Goal: Transaction & Acquisition: Book appointment/travel/reservation

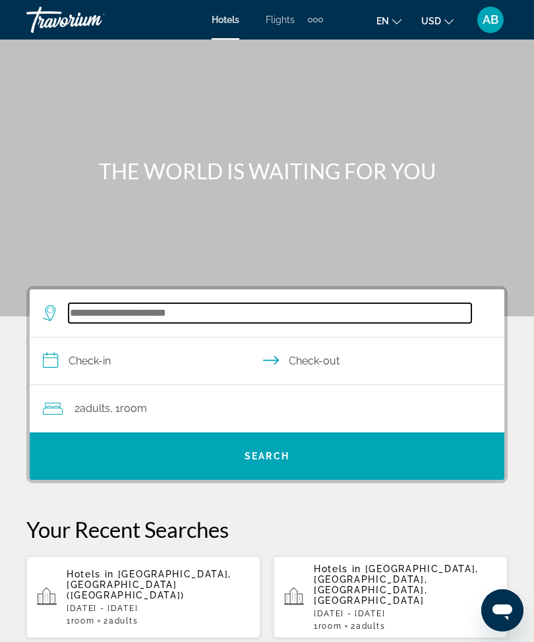
click at [198, 320] on input "Search widget" at bounding box center [270, 313] width 403 height 20
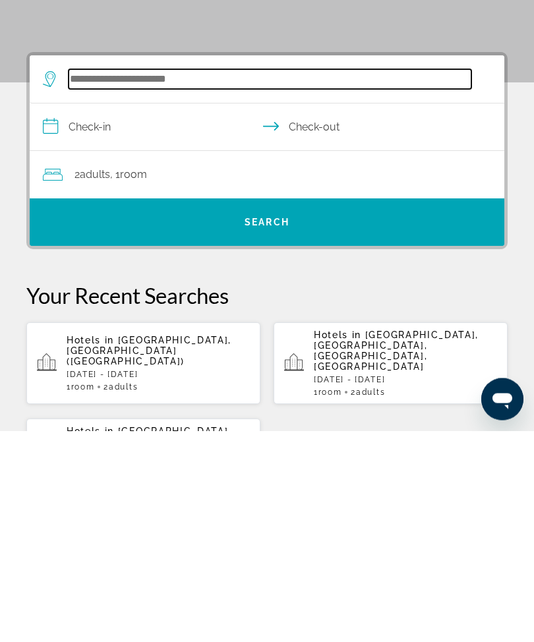
scroll to position [32, 0]
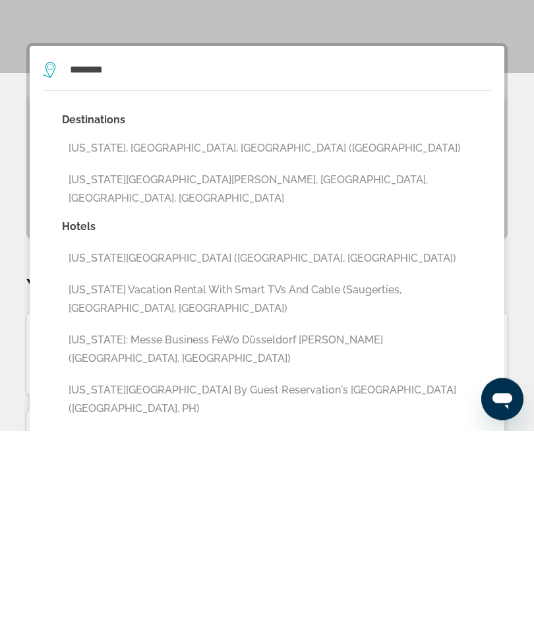
click at [228, 348] on button "[US_STATE], [GEOGRAPHIC_DATA], [GEOGRAPHIC_DATA] ([GEOGRAPHIC_DATA])" at bounding box center [276, 360] width 429 height 25
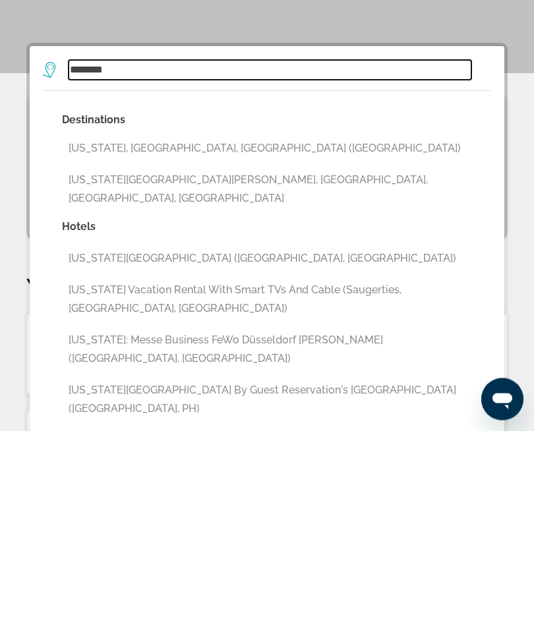
type input "**********"
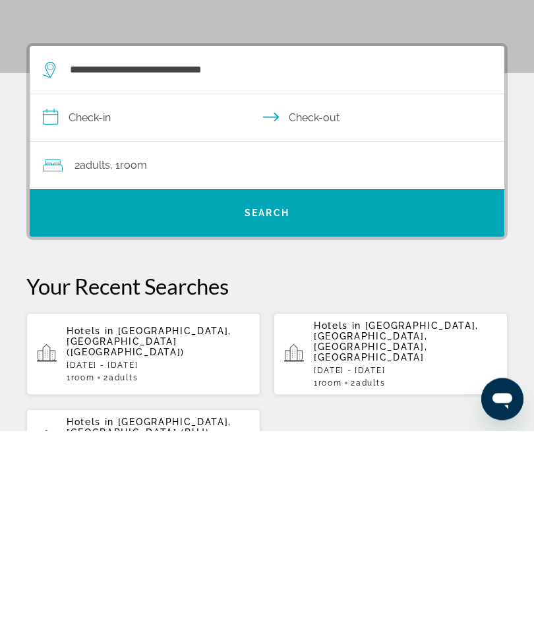
click at [51, 306] on input "**********" at bounding box center [270, 331] width 480 height 51
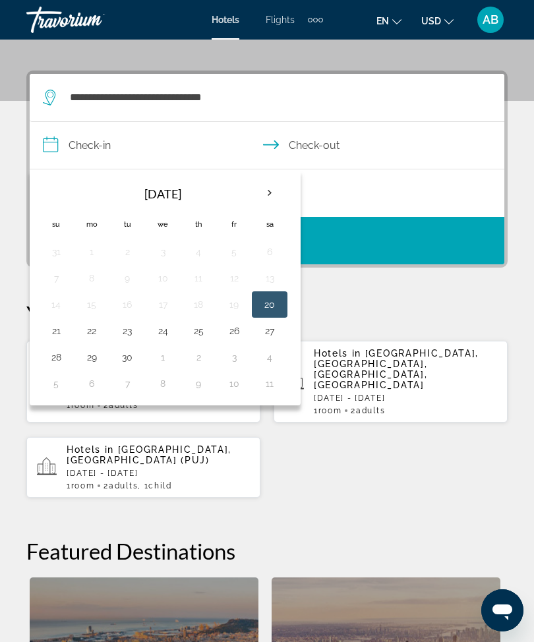
scroll to position [140, 0]
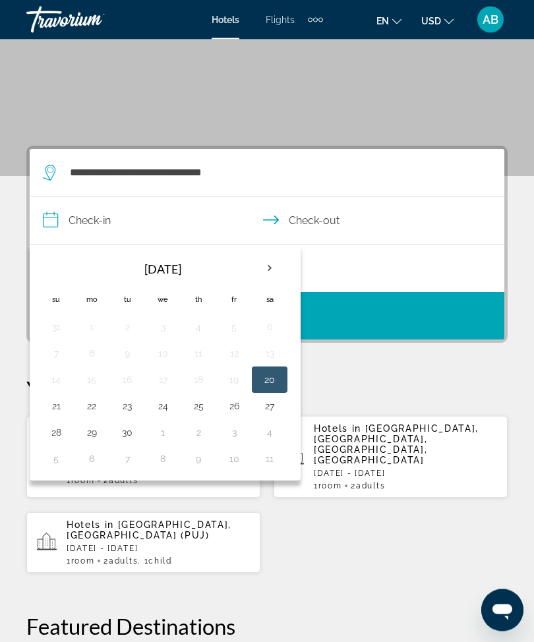
click at [274, 269] on th "Next month" at bounding box center [270, 269] width 36 height 29
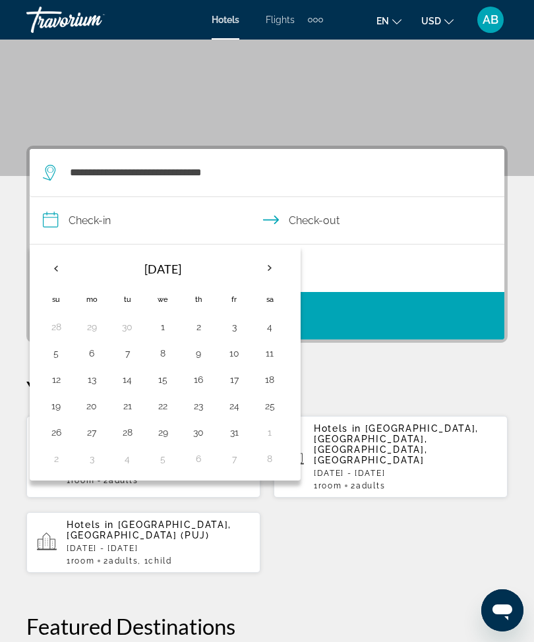
click at [278, 267] on th "Next month" at bounding box center [270, 268] width 36 height 29
click at [277, 274] on th "Next month" at bounding box center [270, 268] width 36 height 29
click at [267, 270] on th "Next month" at bounding box center [270, 268] width 36 height 29
click at [270, 268] on th "Next month" at bounding box center [270, 268] width 36 height 29
click at [271, 265] on th "Next month" at bounding box center [270, 268] width 36 height 29
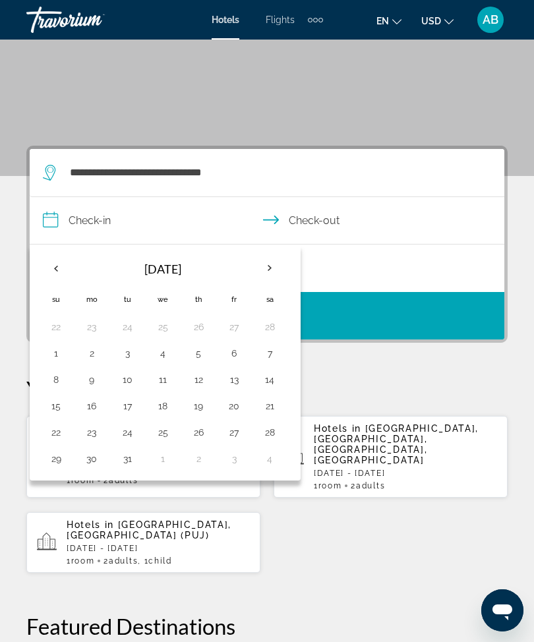
scroll to position [140, 0]
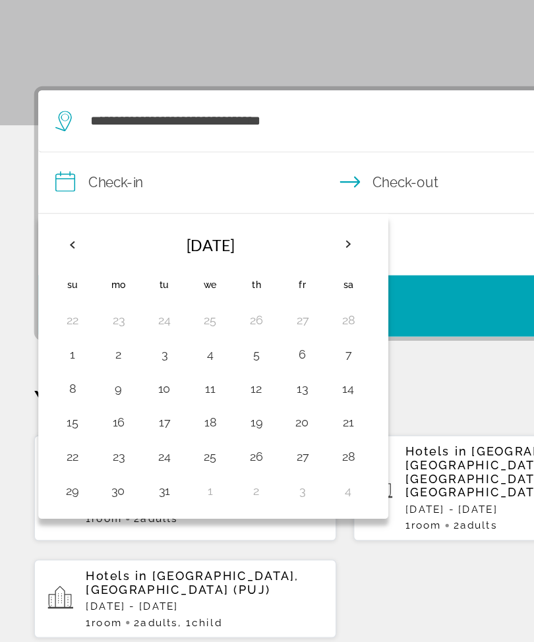
click at [276, 345] on button "7" at bounding box center [269, 354] width 21 height 18
click at [59, 371] on button "8" at bounding box center [56, 380] width 21 height 18
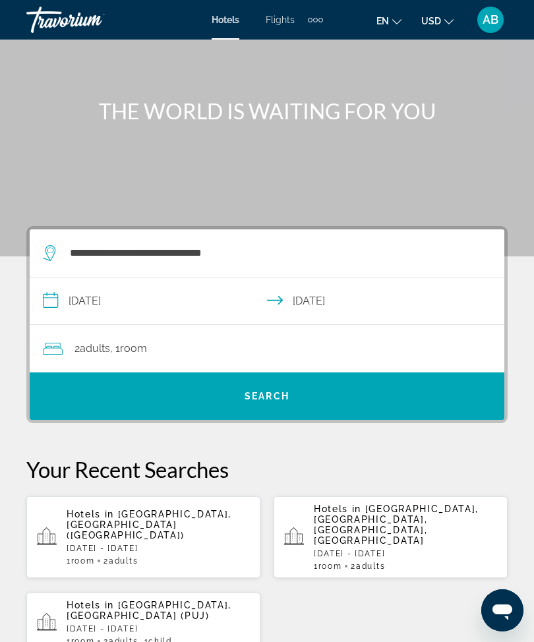
click at [44, 298] on input "**********" at bounding box center [270, 303] width 480 height 51
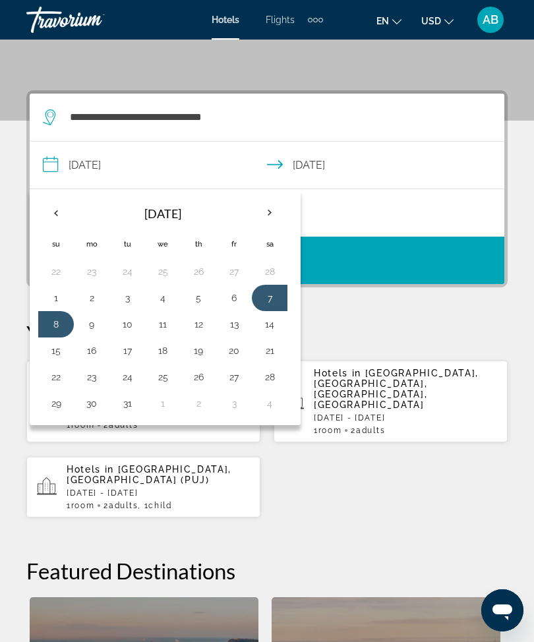
scroll to position [243, 0]
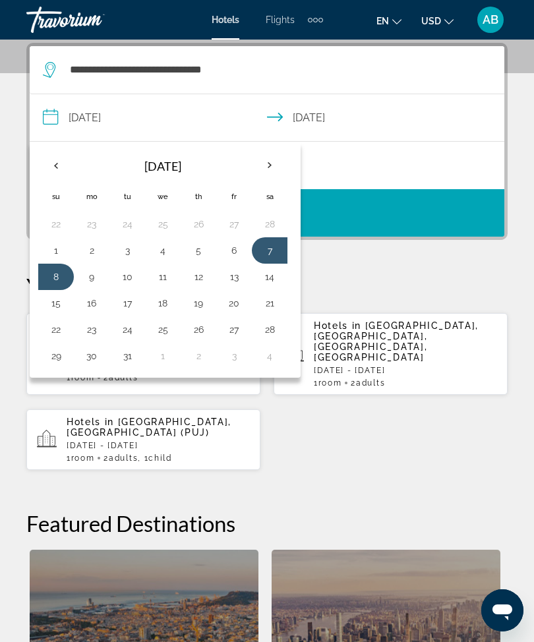
click at [233, 259] on button "6" at bounding box center [234, 250] width 21 height 18
click at [49, 278] on button "8" at bounding box center [56, 277] width 21 height 18
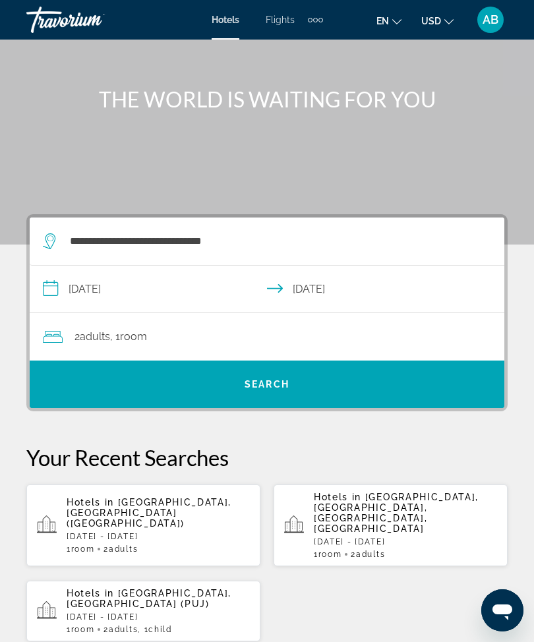
scroll to position [73, 0]
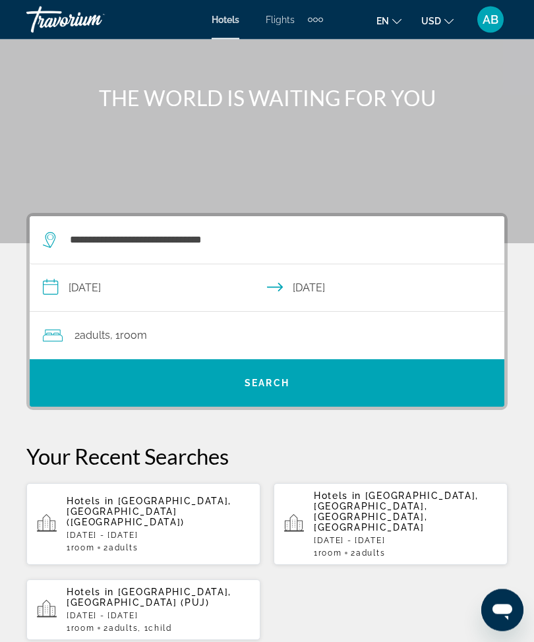
click at [46, 279] on input "**********" at bounding box center [270, 290] width 480 height 51
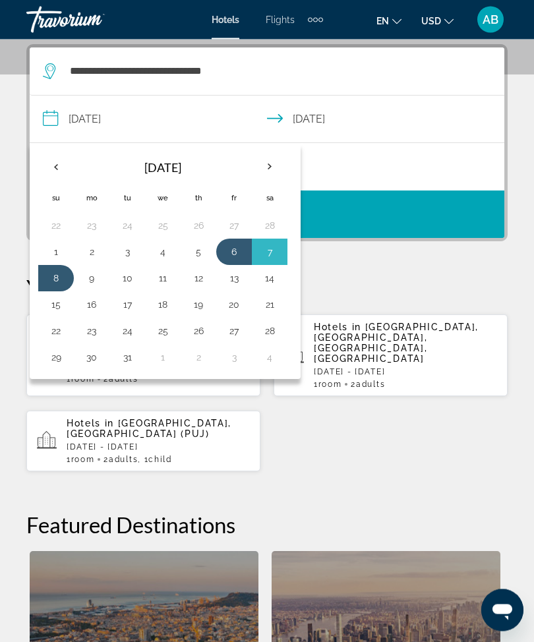
scroll to position [243, 0]
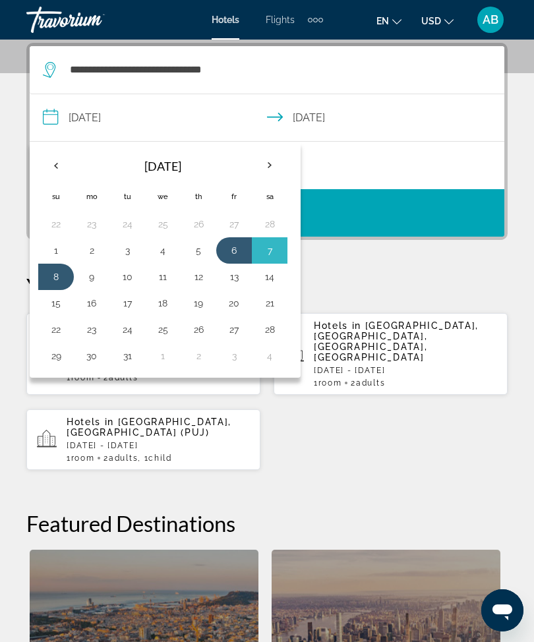
click at [242, 258] on button "6" at bounding box center [234, 250] width 21 height 18
click at [92, 275] on button "9" at bounding box center [91, 277] width 21 height 18
type input "**********"
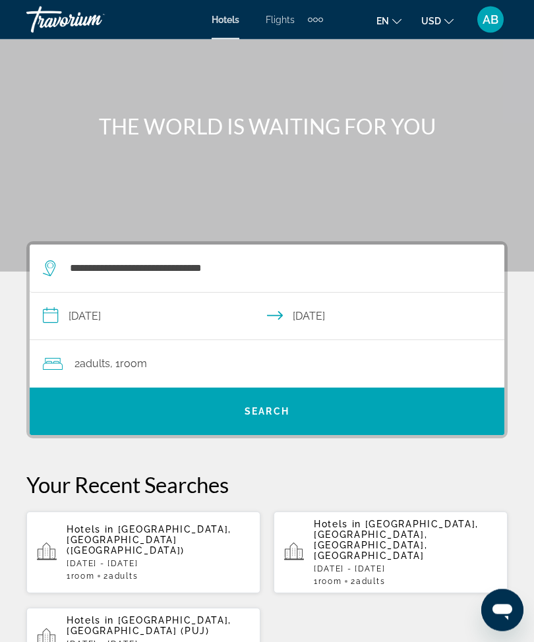
click at [323, 412] on span "Search widget" at bounding box center [267, 412] width 475 height 32
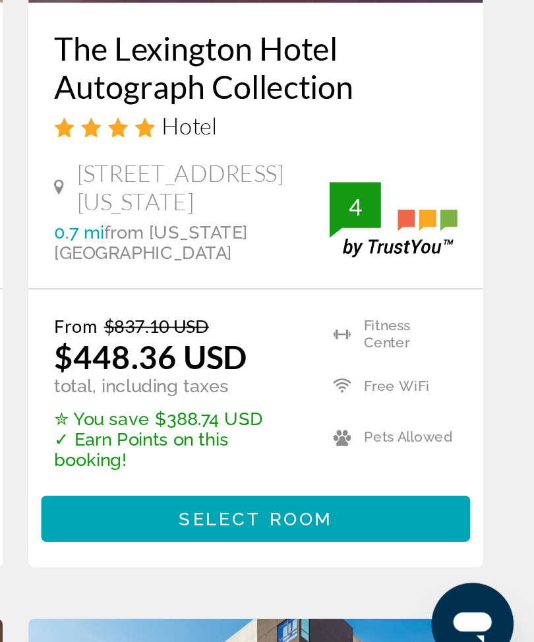
scroll to position [88, 0]
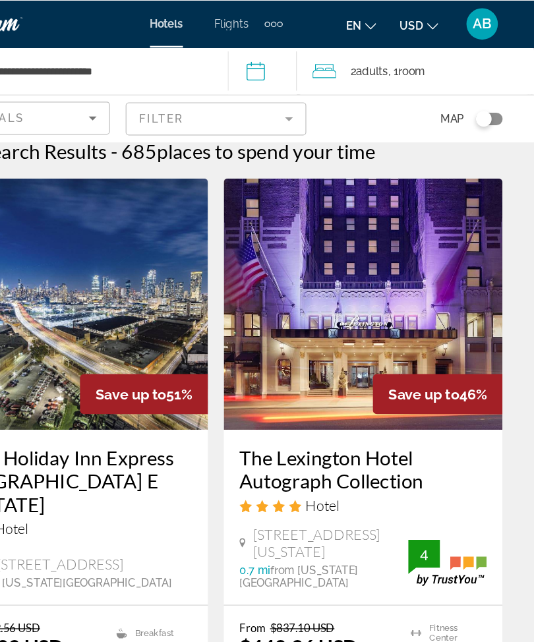
click at [345, 257] on img "Main content" at bounding box center [391, 255] width 234 height 211
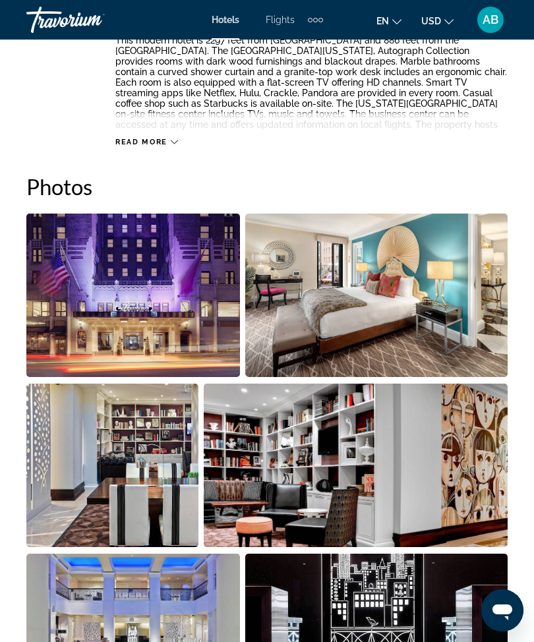
scroll to position [745, 0]
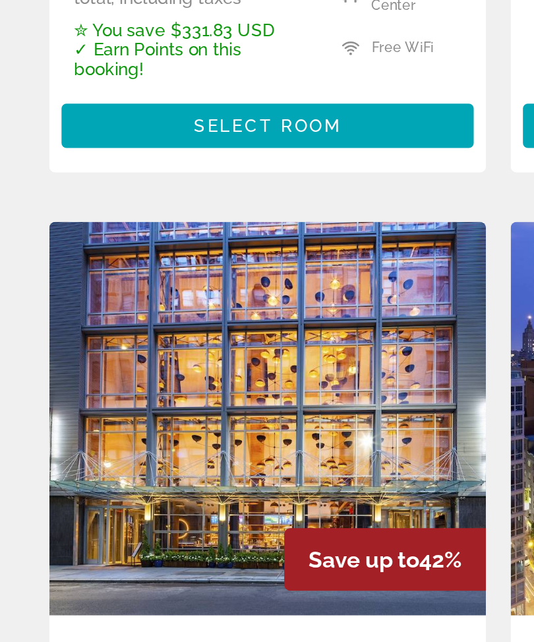
scroll to position [1442, 0]
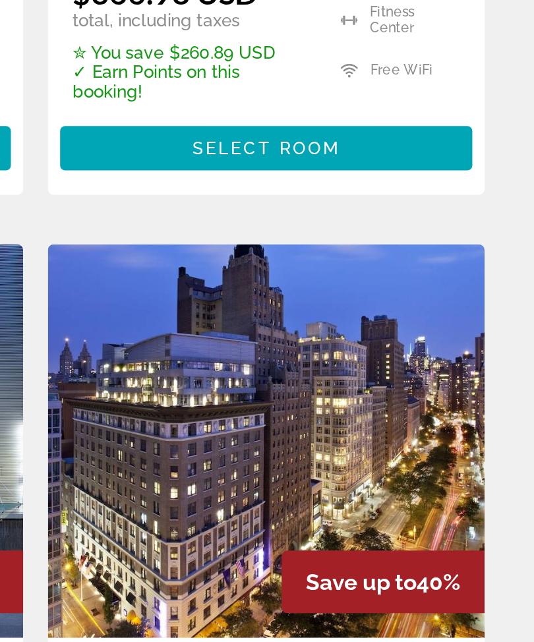
click at [274, 328] on img "Main content" at bounding box center [391, 433] width 234 height 211
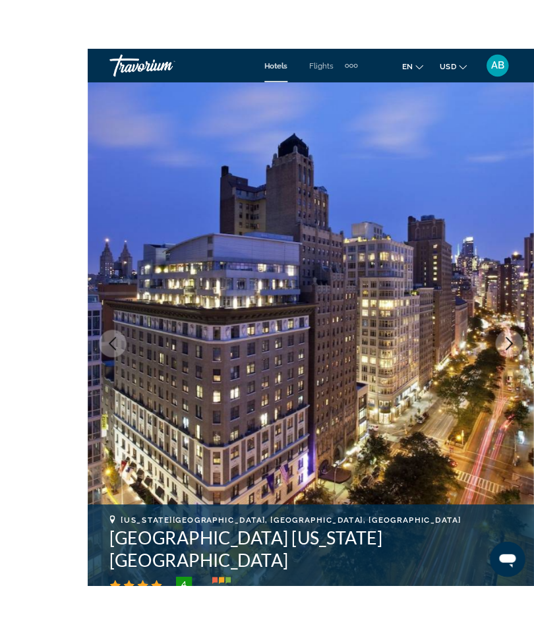
scroll to position [51, 0]
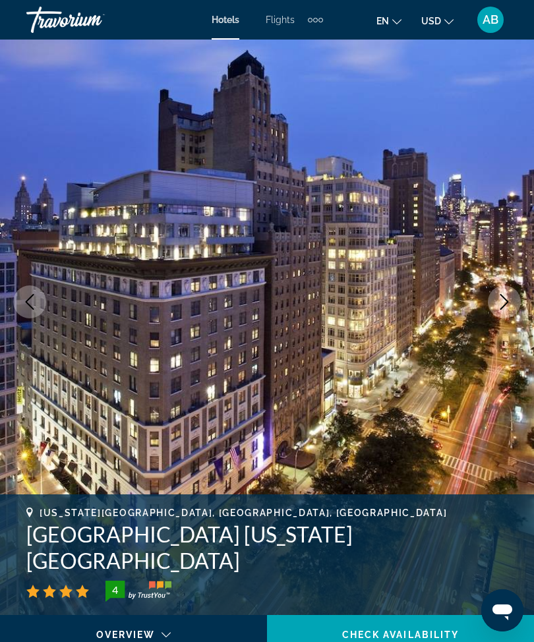
click at [498, 309] on icon "Next image" at bounding box center [505, 302] width 16 height 16
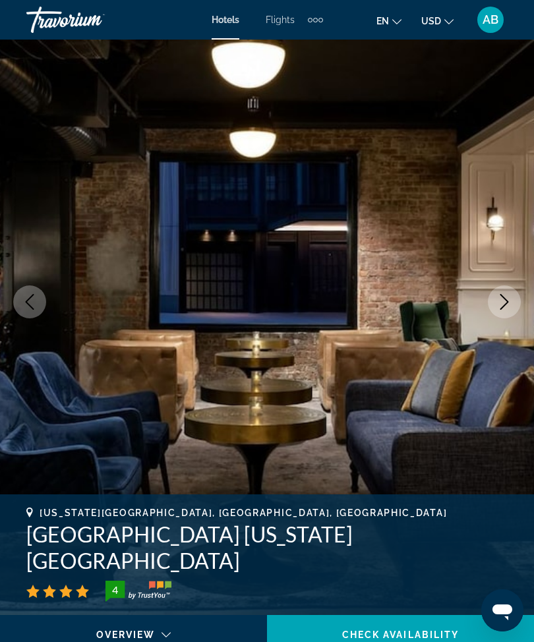
click at [504, 303] on icon "Next image" at bounding box center [505, 302] width 16 height 16
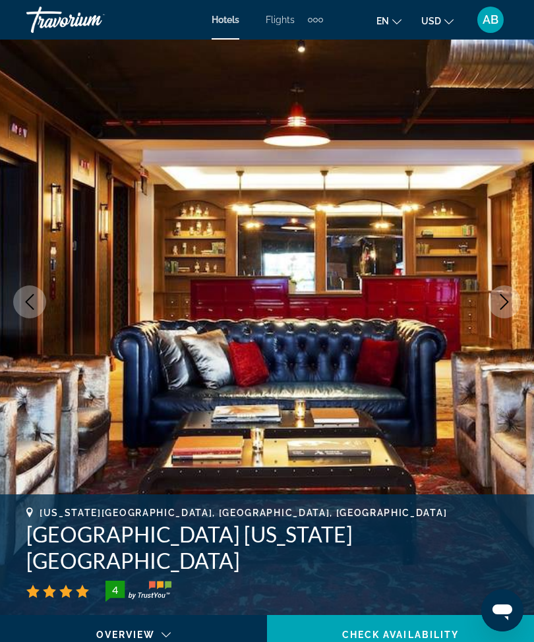
click at [502, 309] on icon "Next image" at bounding box center [505, 302] width 16 height 16
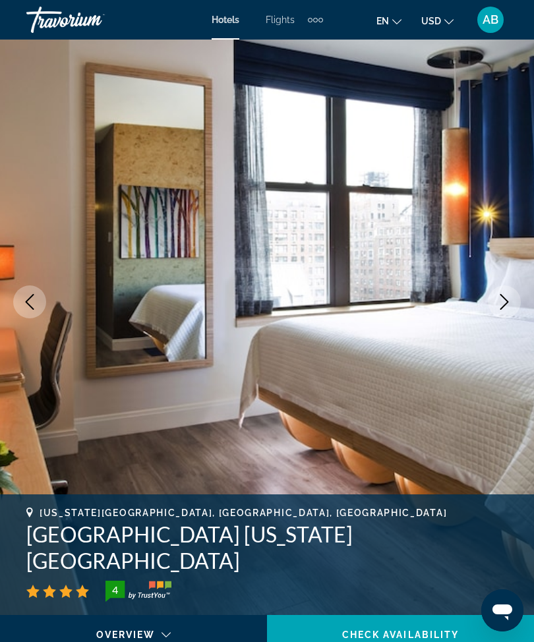
click at [509, 303] on icon "Next image" at bounding box center [505, 302] width 16 height 16
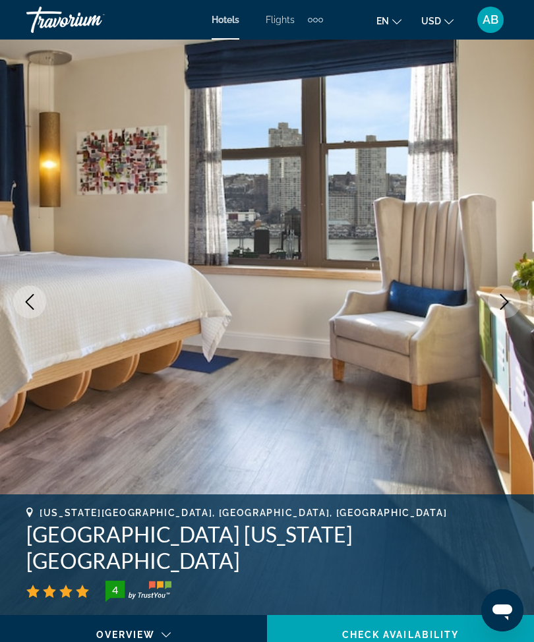
click at [507, 304] on icon "Next image" at bounding box center [505, 302] width 16 height 16
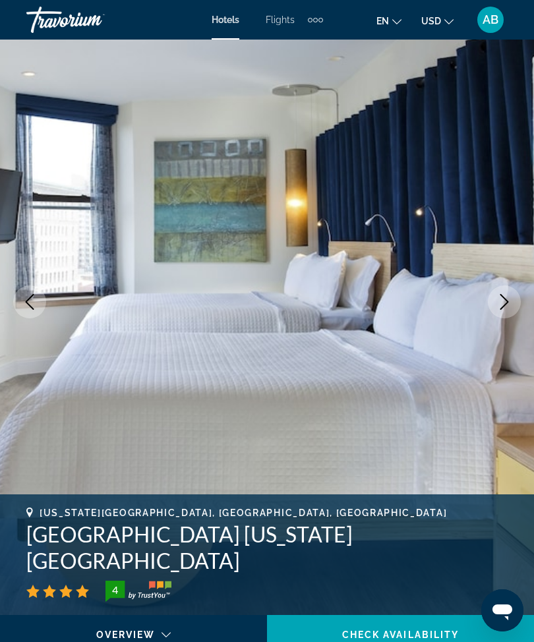
click at [503, 309] on icon "Next image" at bounding box center [505, 302] width 16 height 16
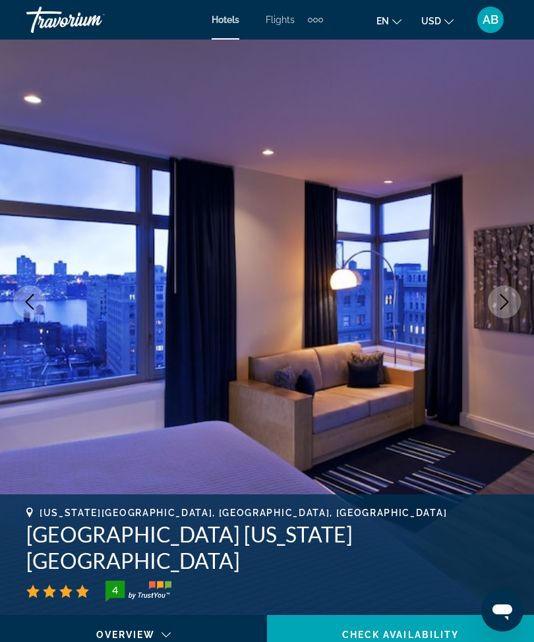
click at [509, 301] on icon "Next image" at bounding box center [505, 302] width 16 height 16
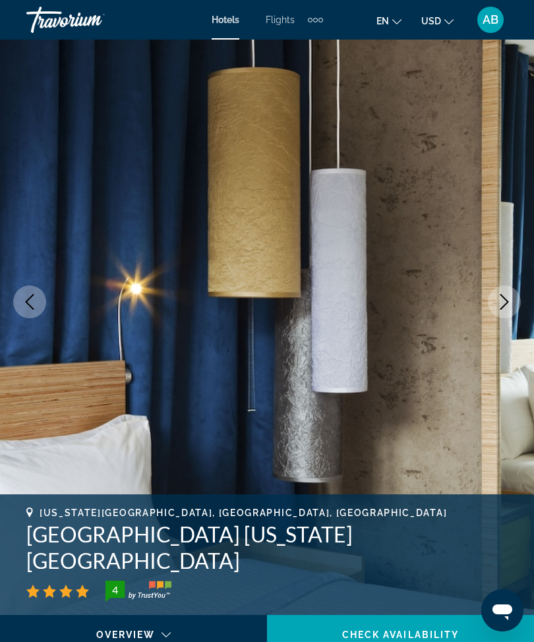
click at [503, 301] on icon "Next image" at bounding box center [505, 302] width 16 height 16
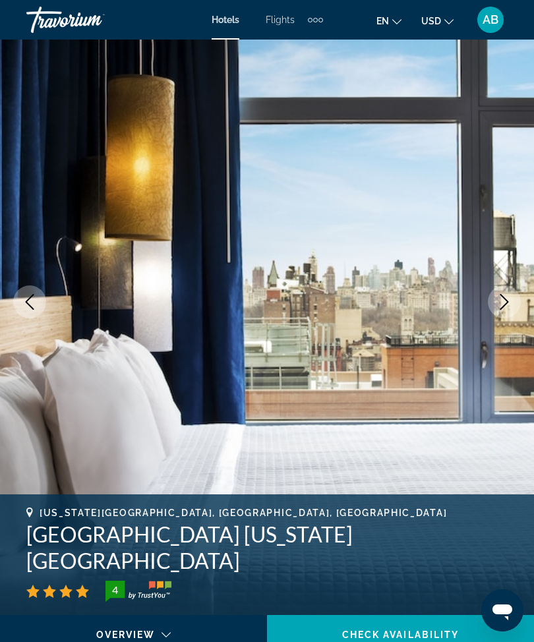
click at [503, 301] on icon "Next image" at bounding box center [505, 302] width 16 height 16
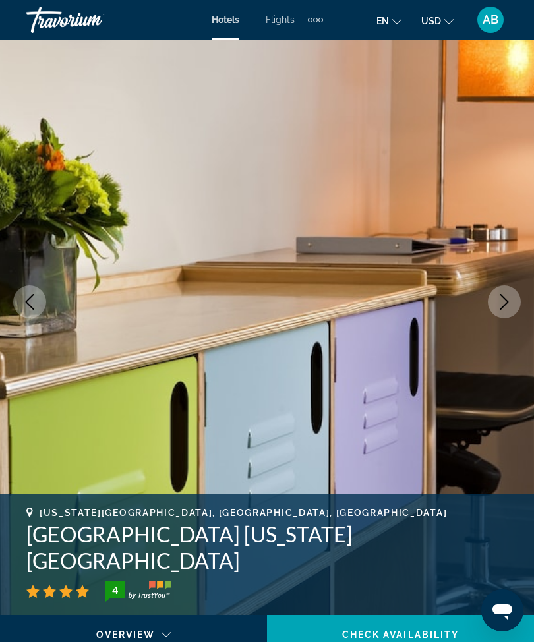
click at [508, 298] on icon "Next image" at bounding box center [505, 302] width 16 height 16
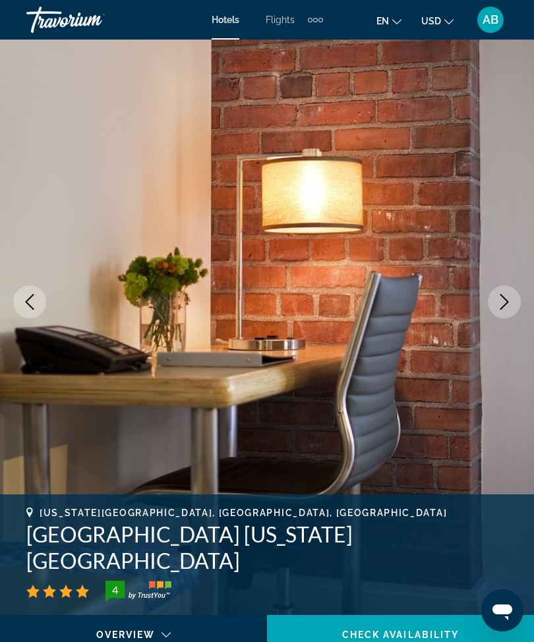
click at [510, 295] on icon "Next image" at bounding box center [505, 302] width 16 height 16
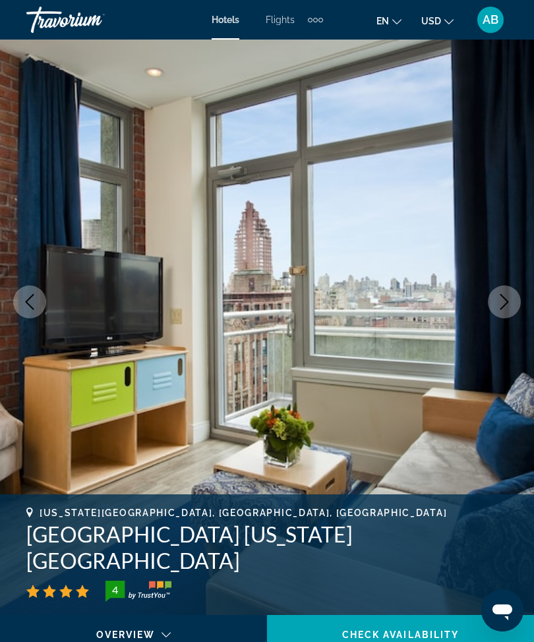
click at [508, 304] on icon "Next image" at bounding box center [505, 302] width 16 height 16
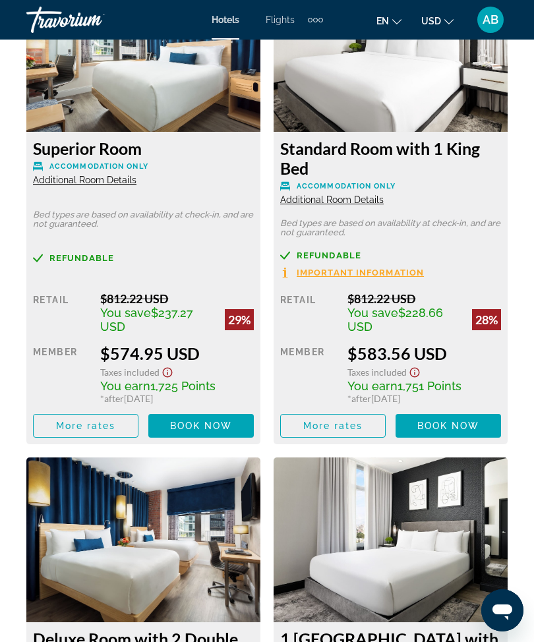
scroll to position [2865, 0]
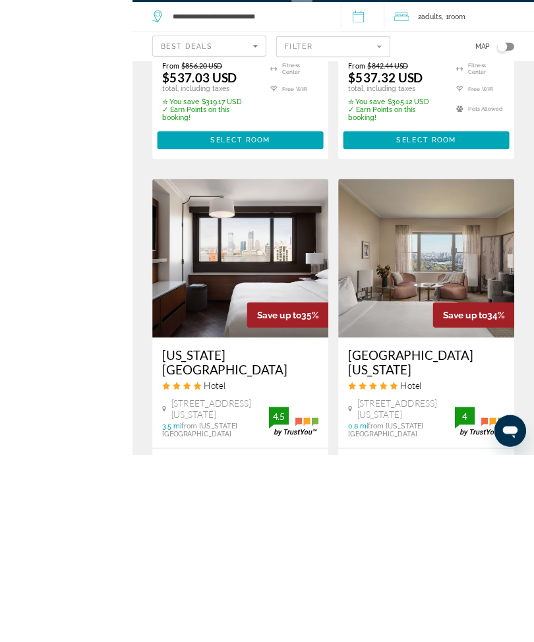
scroll to position [2864, 0]
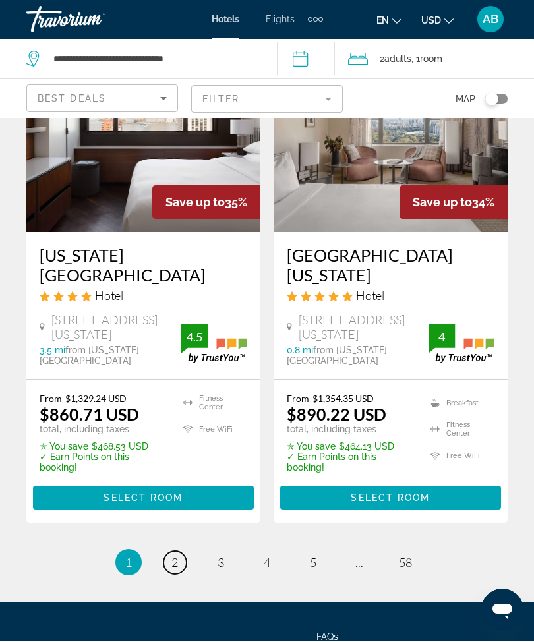
click at [185, 552] on link "page 2" at bounding box center [175, 563] width 23 height 23
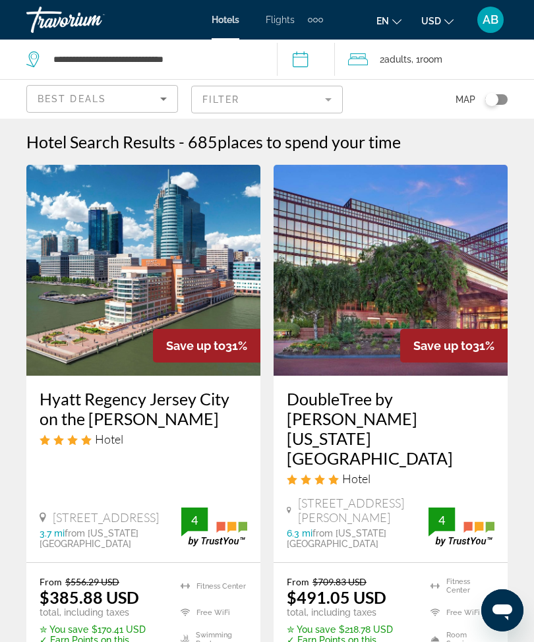
click at [370, 70] on div "2 Adult Adults , 1 Room rooms" at bounding box center [441, 60] width 186 height 40
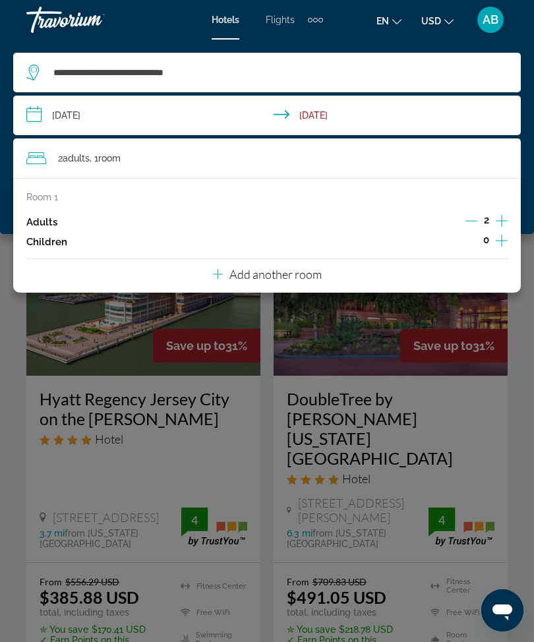
click at [39, 107] on input "**********" at bounding box center [269, 118] width 513 height 44
